Goal: Task Accomplishment & Management: Use online tool/utility

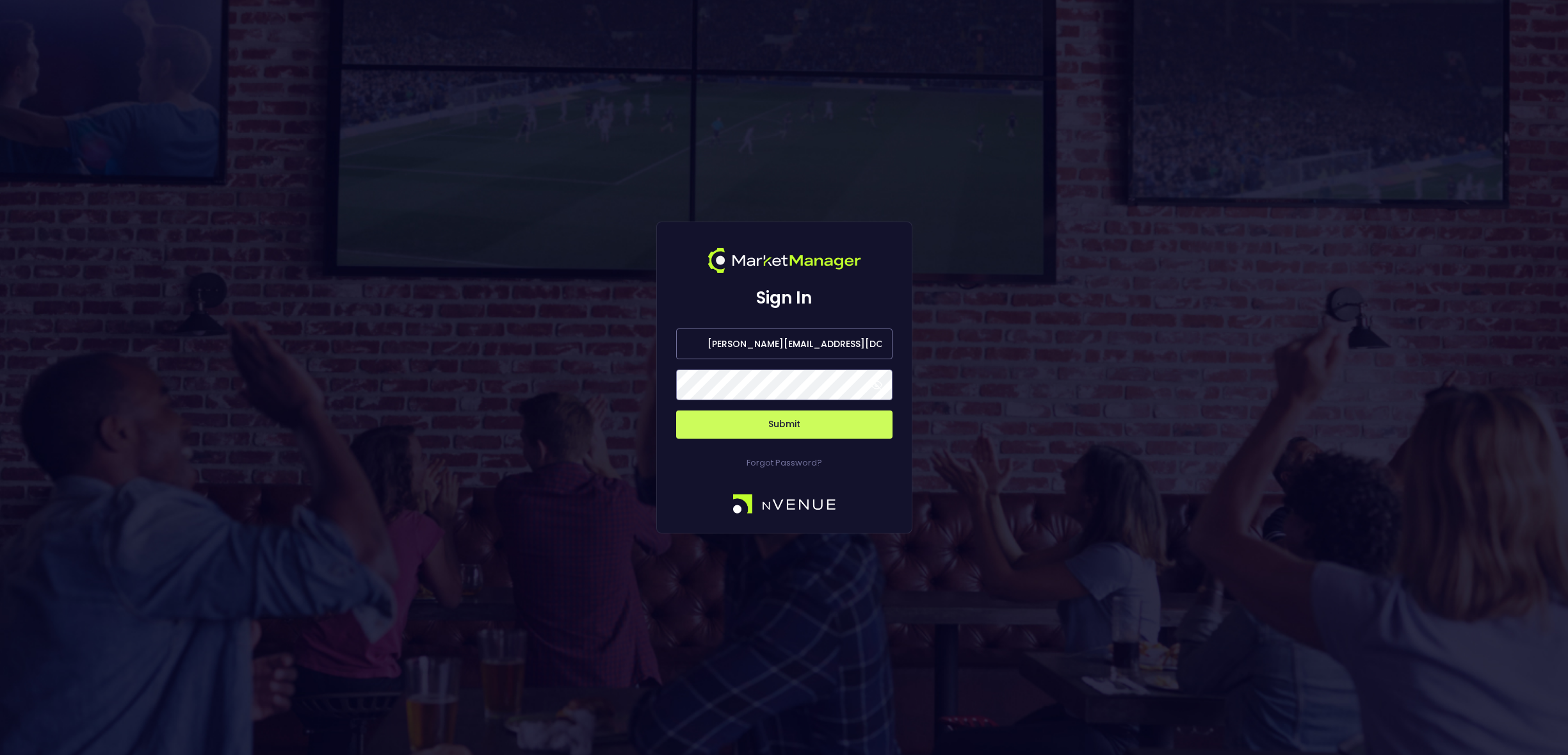
drag, startPoint x: 759, startPoint y: 343, endPoint x: 691, endPoint y: 338, distance: 68.2
click at [687, 342] on input "[PERSON_NAME][EMAIL_ADDRESS][DOMAIN_NAME]" at bounding box center [784, 343] width 217 height 31
click at [783, 344] on input "[EMAIL_ADDRESS][DOMAIN_NAME]" at bounding box center [784, 343] width 217 height 31
type input "[EMAIL_ADDRESS][DOMAIN_NAME]"
click at [676, 410] on button "Submit" at bounding box center [784, 424] width 217 height 28
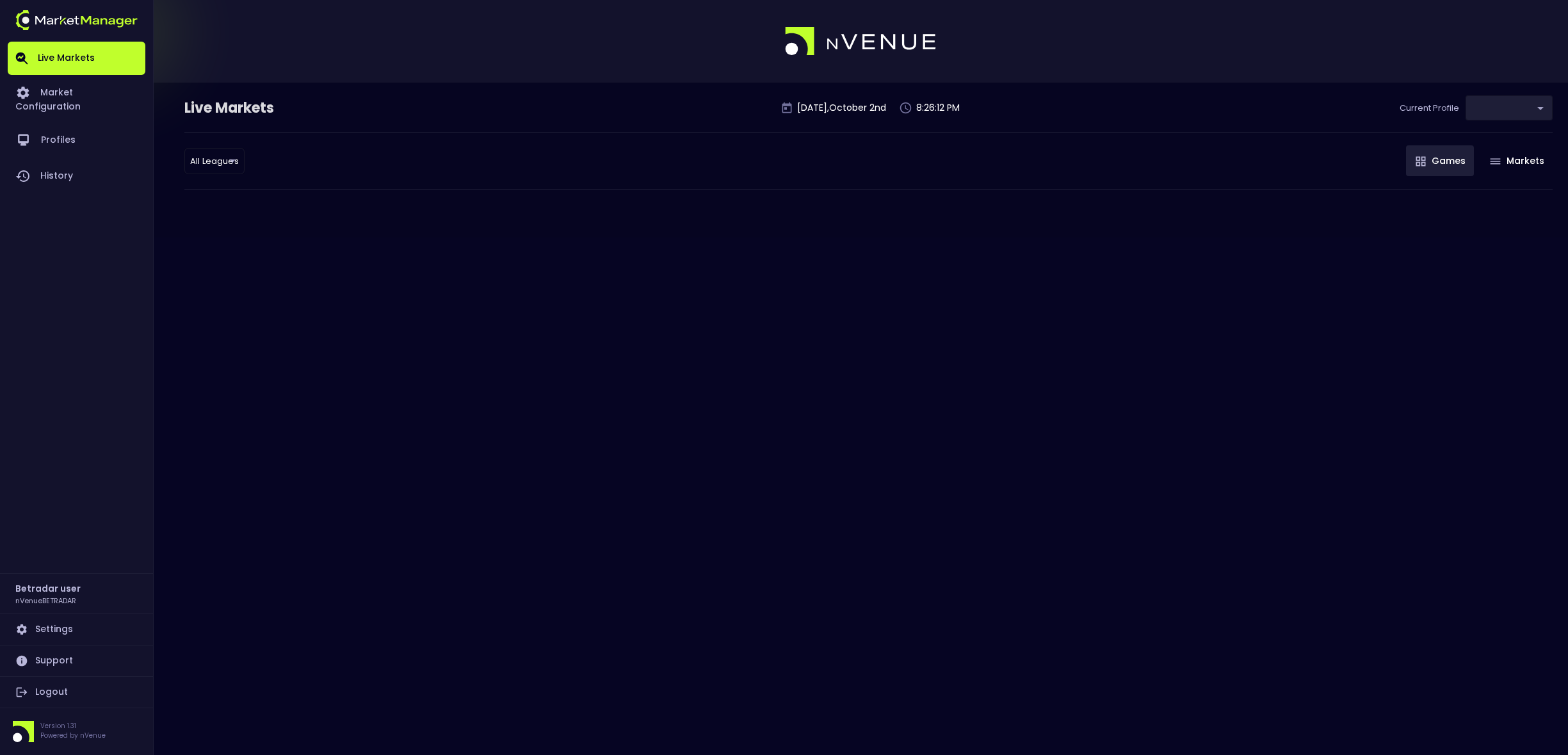
type input "2aa9daef-f03c-4b05-aaf3-b77c512ca207"
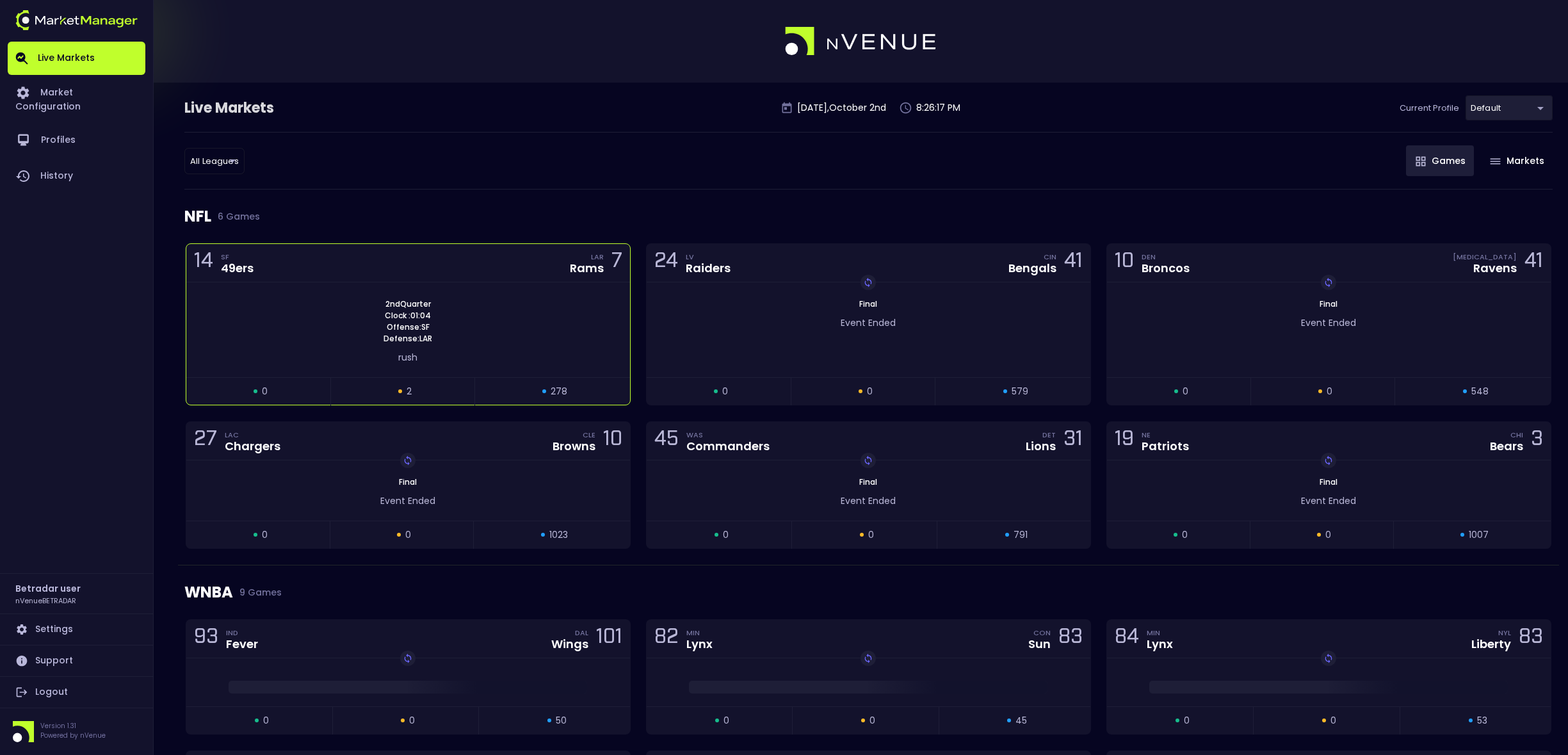
click at [569, 332] on div "2nd Quarter Clock : 01:04 Offense: SF Defense: LAR" at bounding box center [408, 321] width 443 height 46
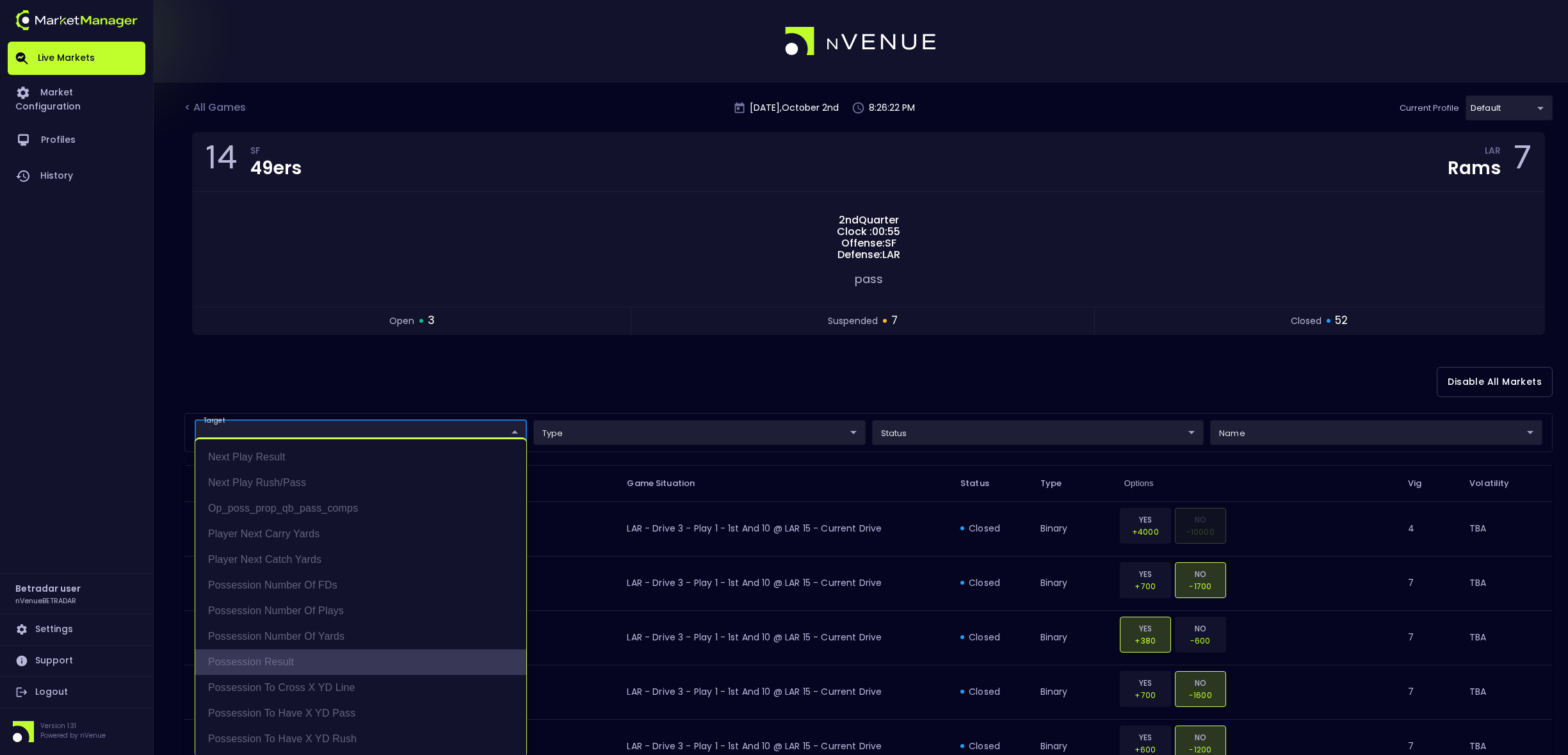
click at [276, 662] on li "Possession Result" at bounding box center [360, 662] width 331 height 26
type input "Possession Result"
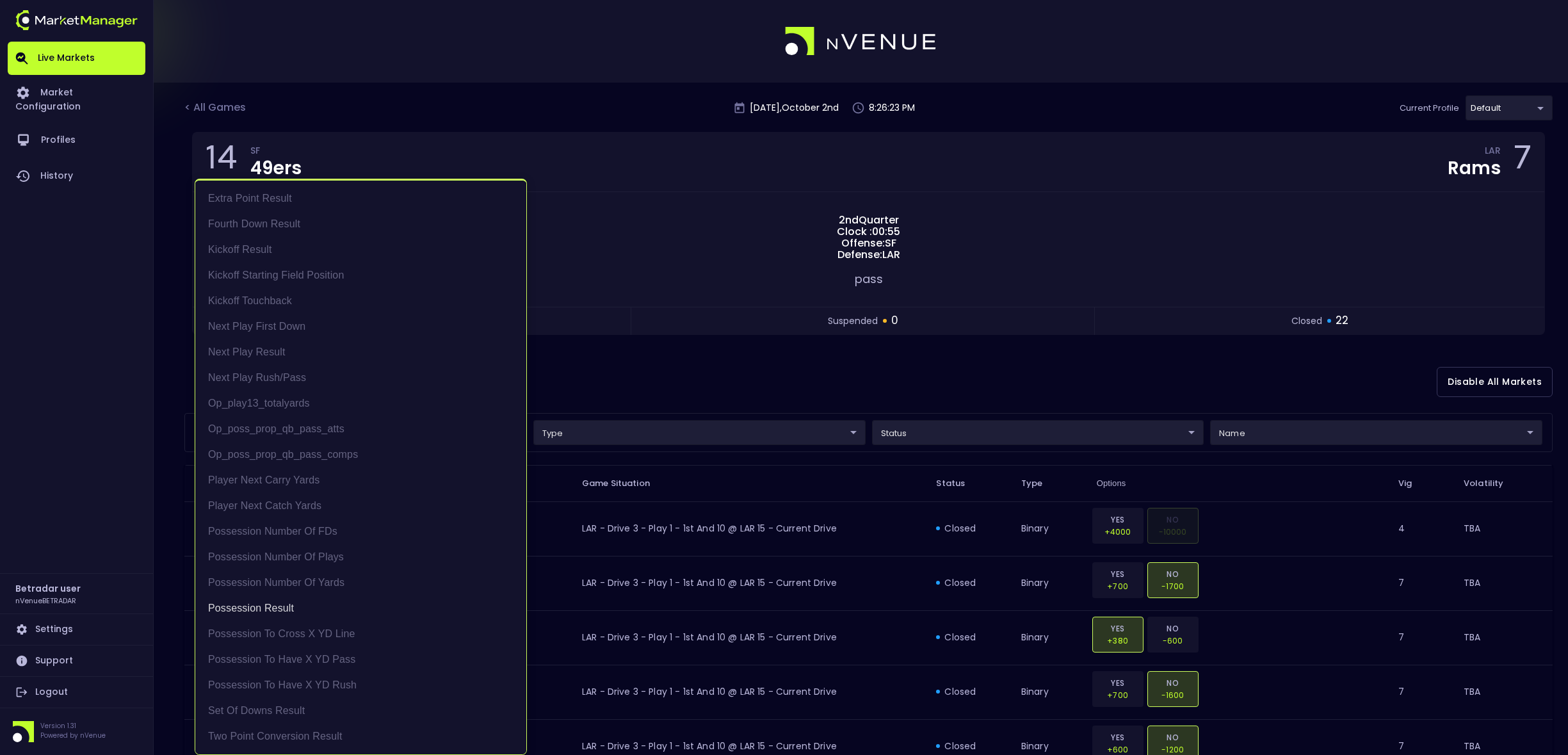
click at [875, 432] on div at bounding box center [784, 378] width 1568 height 755
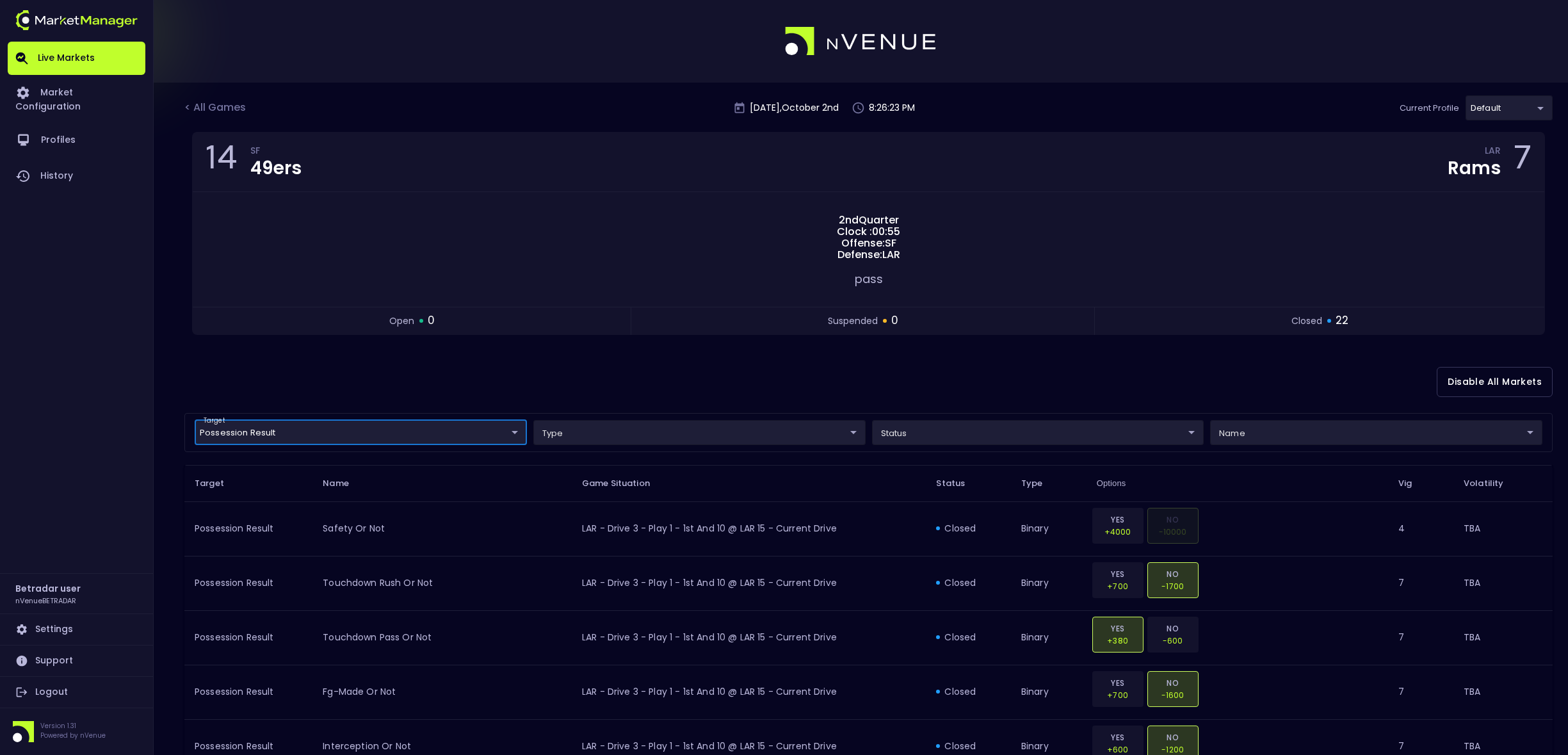
scroll to position [0, 0]
click at [909, 432] on div "Extra Point Result Fourth Down Result Kickoff Result Kickoff Starting Field Pos…" at bounding box center [784, 378] width 1568 height 755
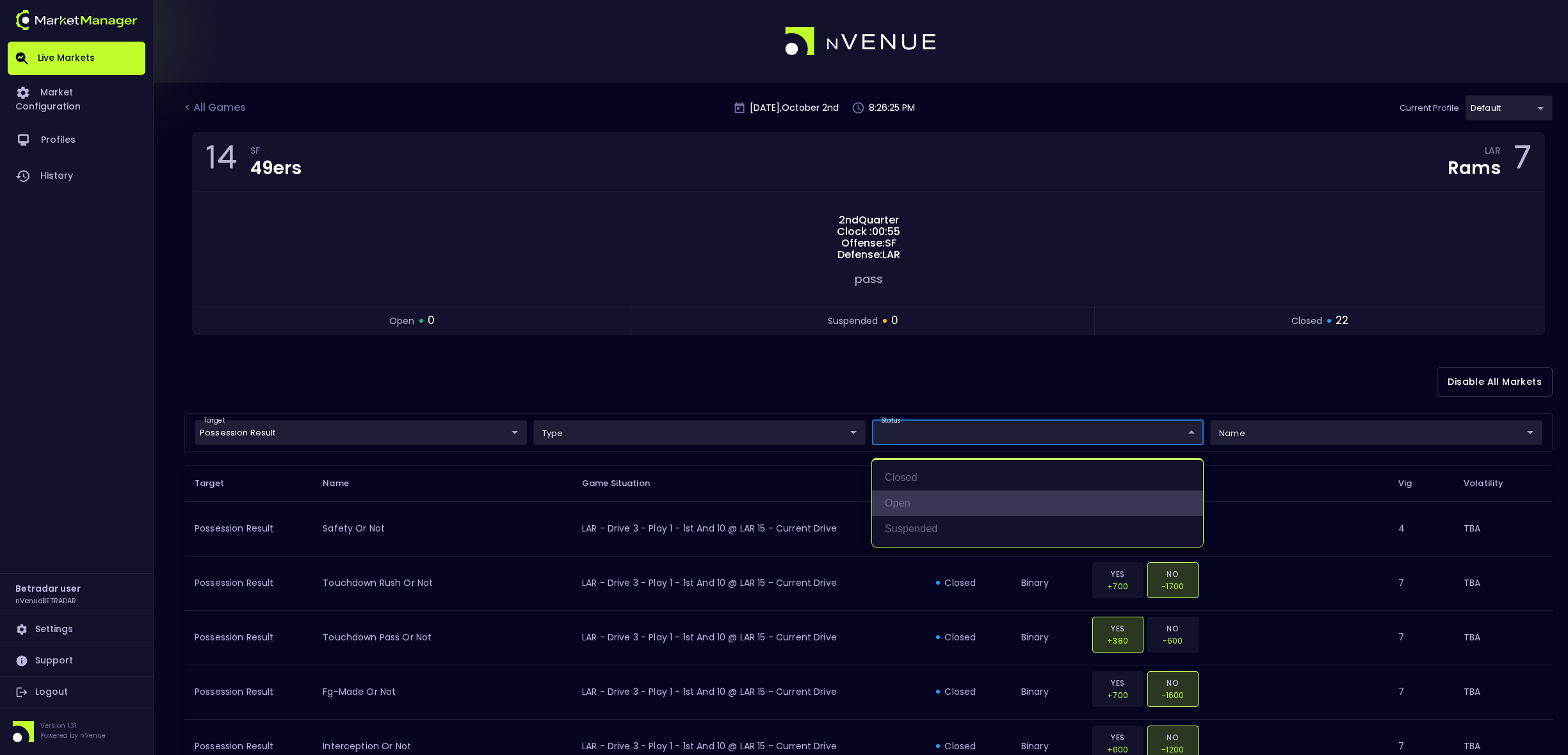
click at [899, 508] on li "open" at bounding box center [1037, 502] width 331 height 26
type input "open"
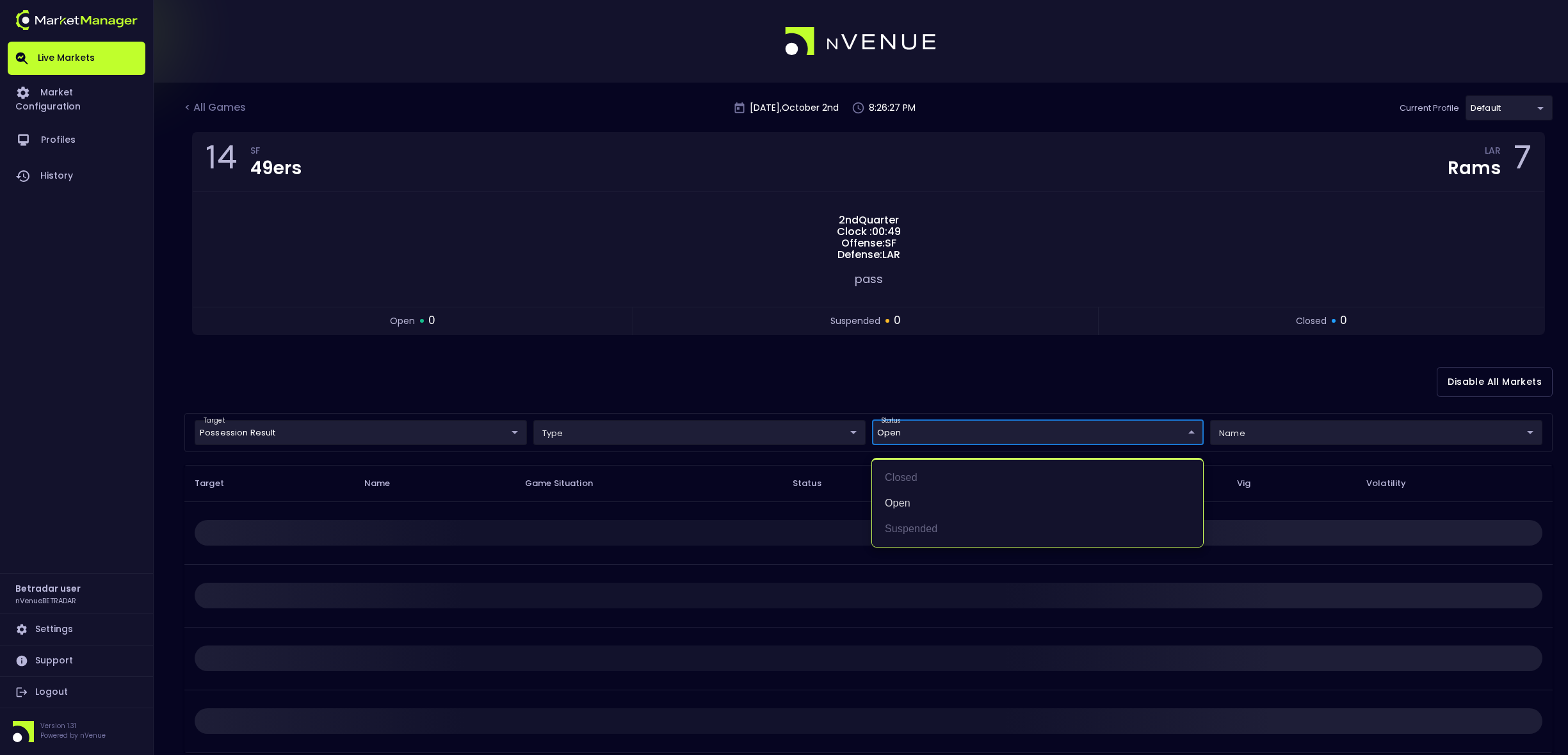
click at [1242, 399] on div at bounding box center [784, 378] width 1568 height 755
